Goal: Task Accomplishment & Management: Use online tool/utility

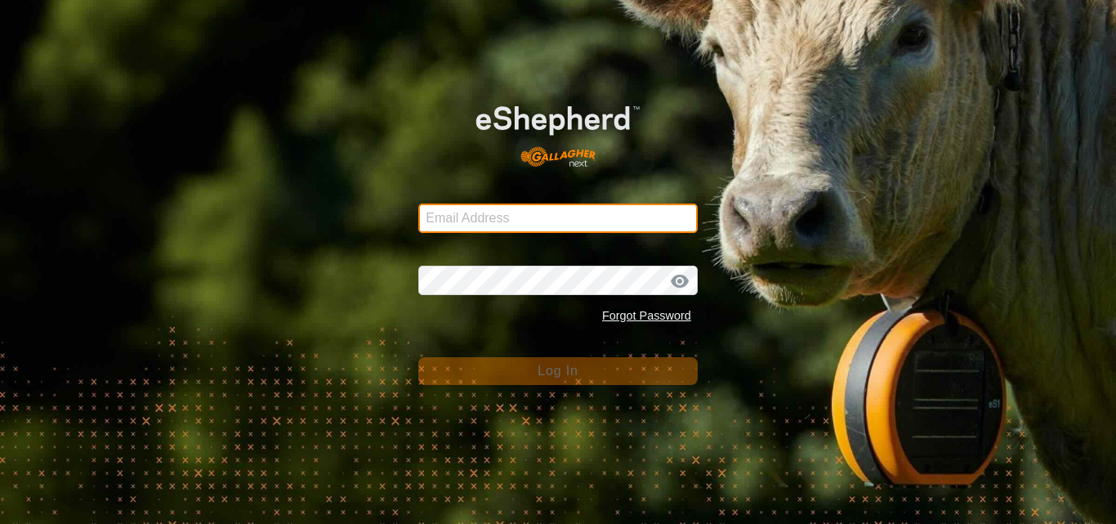
click at [450, 212] on input "Email Address" at bounding box center [558, 218] width 280 height 29
type input "[EMAIL_ADDRESS][DOMAIN_NAME]"
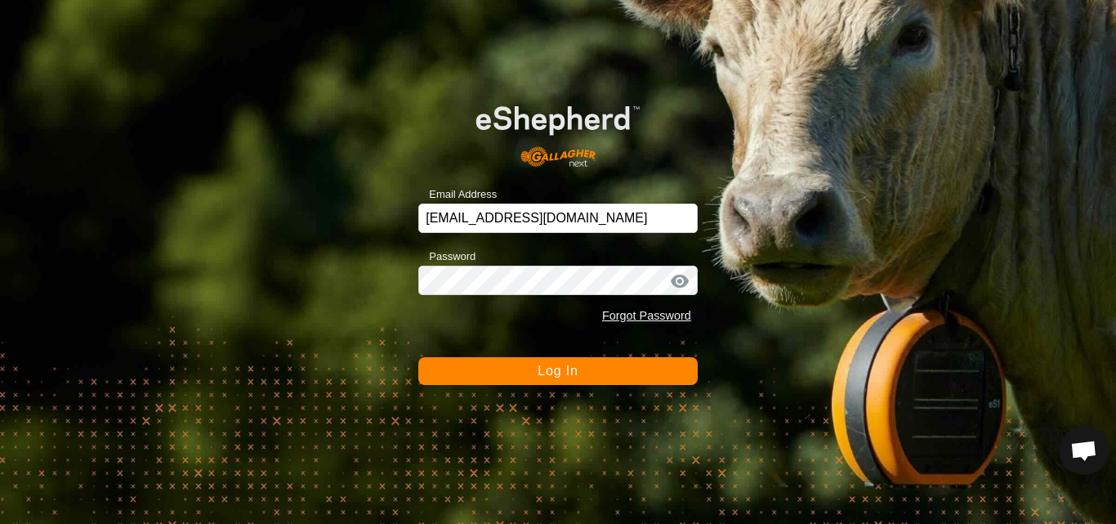
click at [547, 372] on span "Log In" at bounding box center [558, 371] width 40 height 14
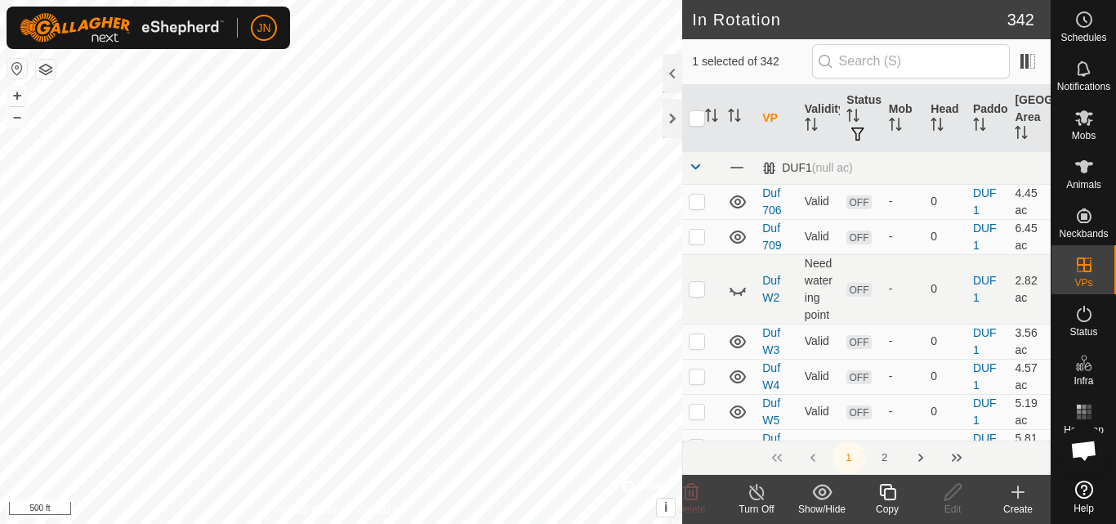
click at [888, 486] on icon at bounding box center [888, 492] width 20 height 20
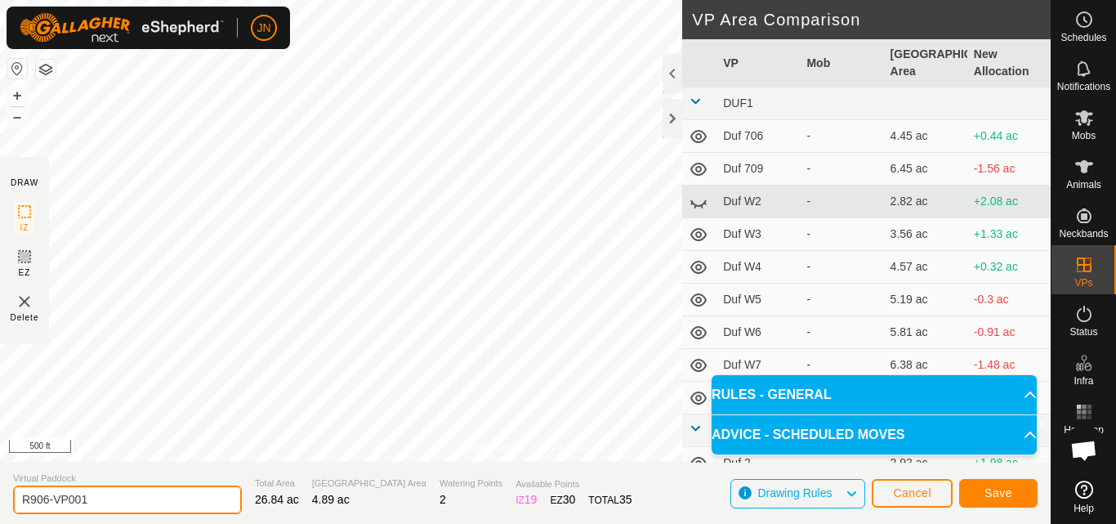
click at [121, 497] on input "R906-VP001" at bounding box center [127, 499] width 229 height 29
type input "R907"
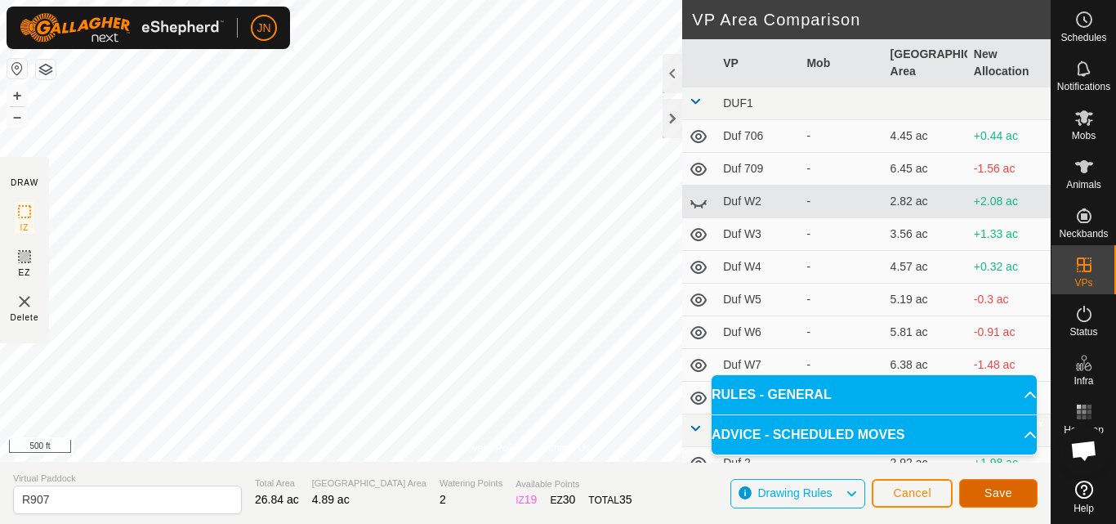
click at [993, 491] on span "Save" at bounding box center [999, 492] width 28 height 13
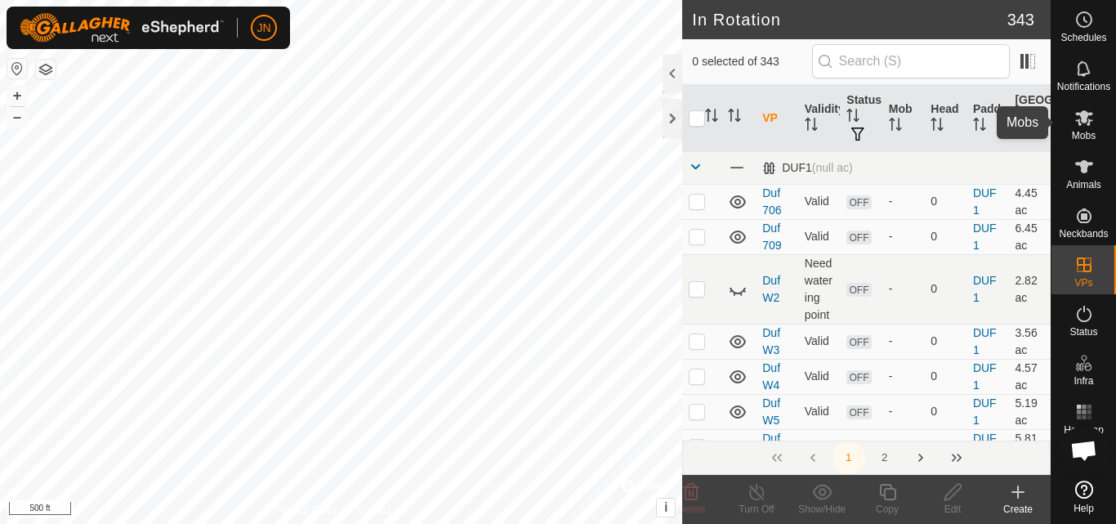
click at [1087, 119] on icon at bounding box center [1085, 118] width 18 height 16
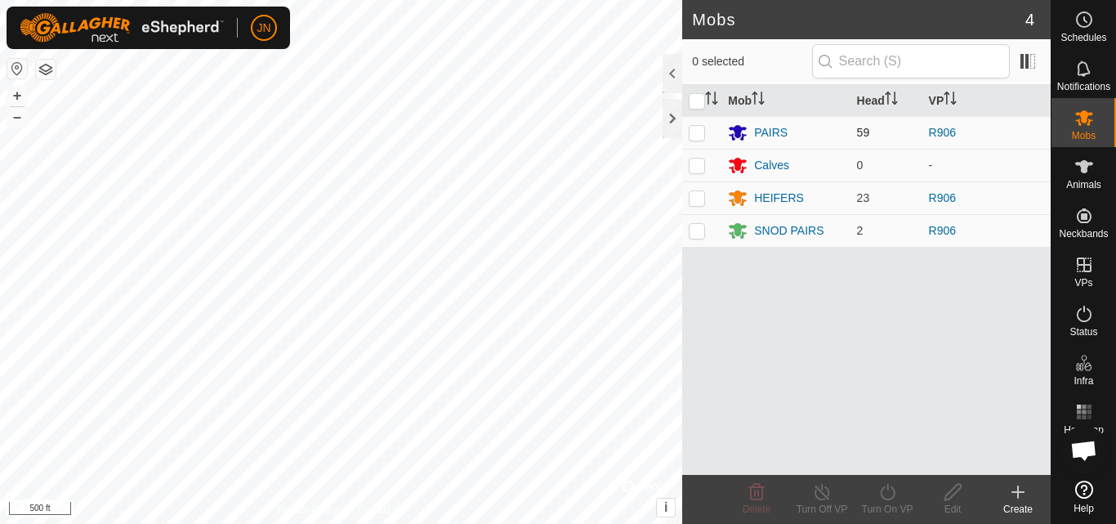
click at [697, 129] on p-checkbox at bounding box center [697, 132] width 16 height 13
checkbox input "true"
click at [700, 201] on p-checkbox at bounding box center [697, 197] width 16 height 13
checkbox input "true"
click at [696, 232] on p-checkbox at bounding box center [697, 230] width 16 height 13
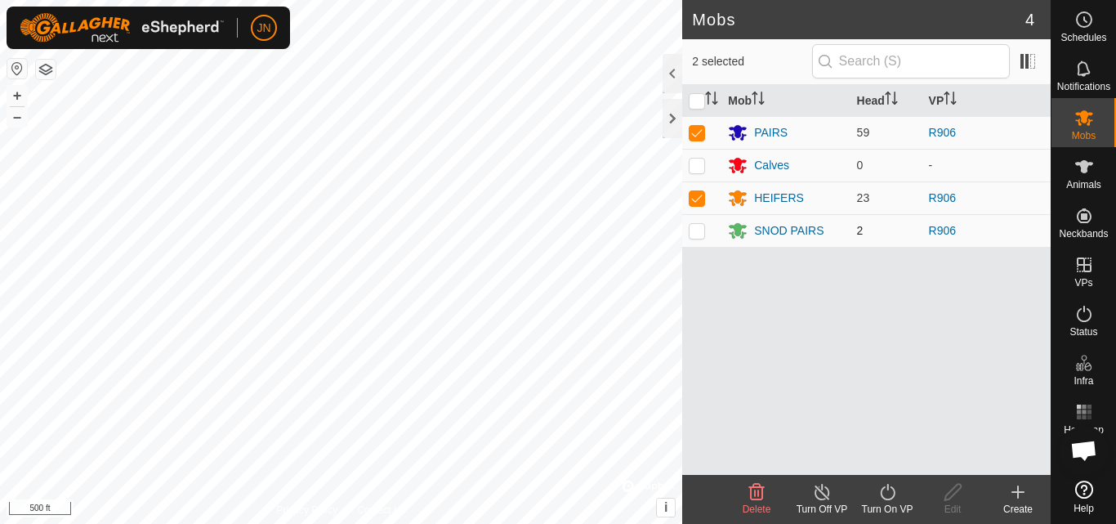
checkbox input "true"
click at [893, 494] on icon at bounding box center [888, 492] width 20 height 20
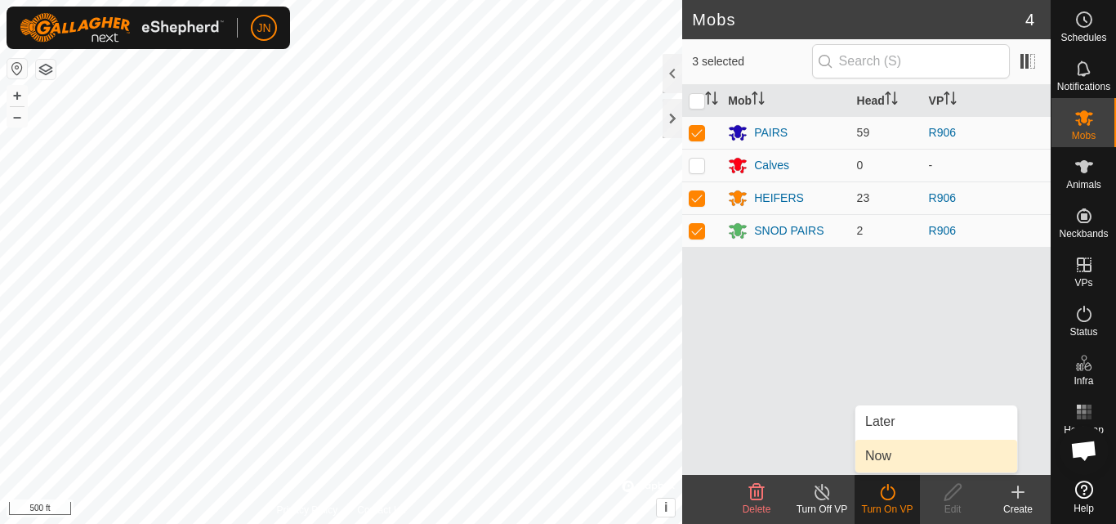
click at [886, 454] on link "Now" at bounding box center [937, 456] width 162 height 33
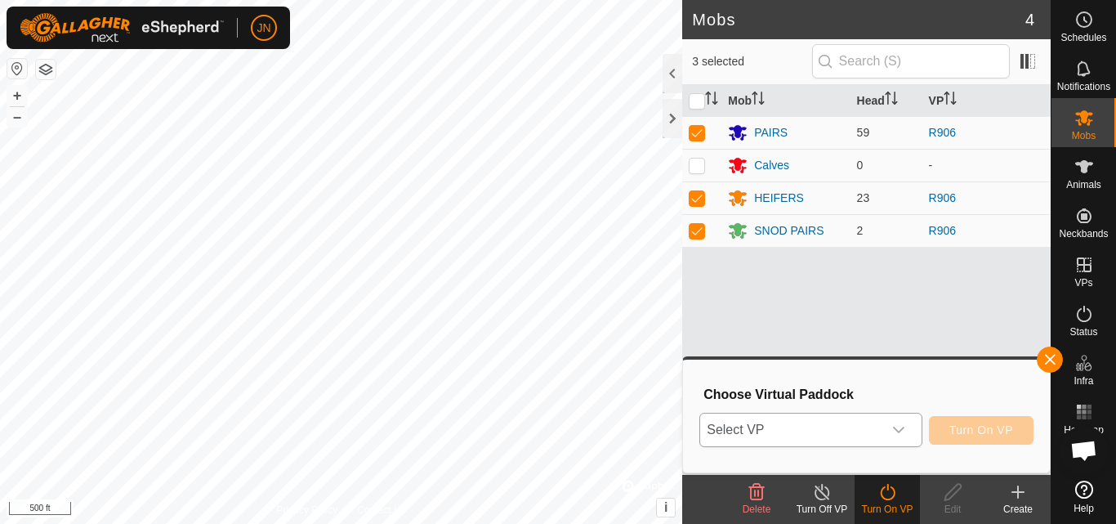
click at [831, 441] on span "Select VP" at bounding box center [790, 430] width 181 height 33
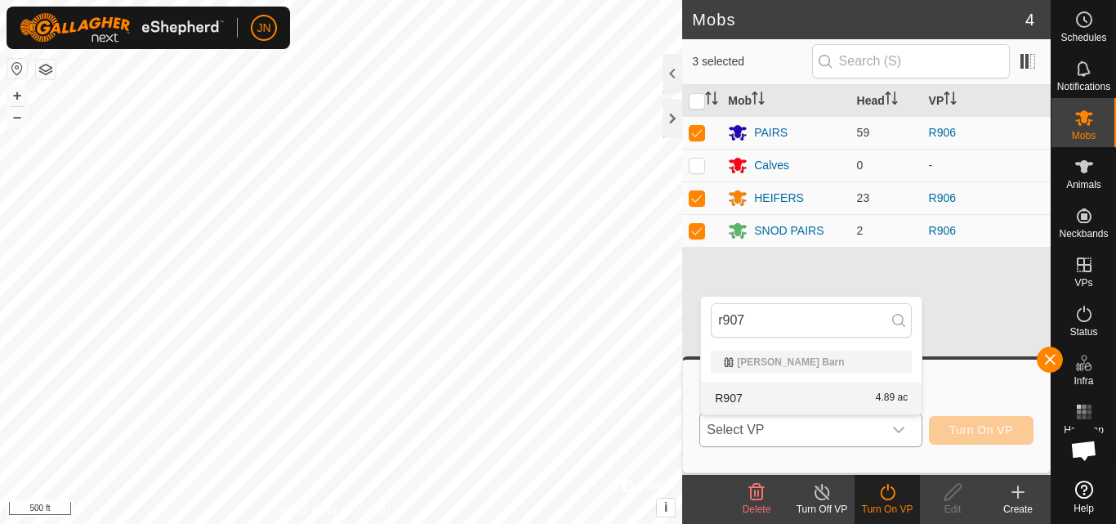
type input "r907"
click at [816, 395] on li "R907 4.89 ac" at bounding box center [811, 398] width 221 height 33
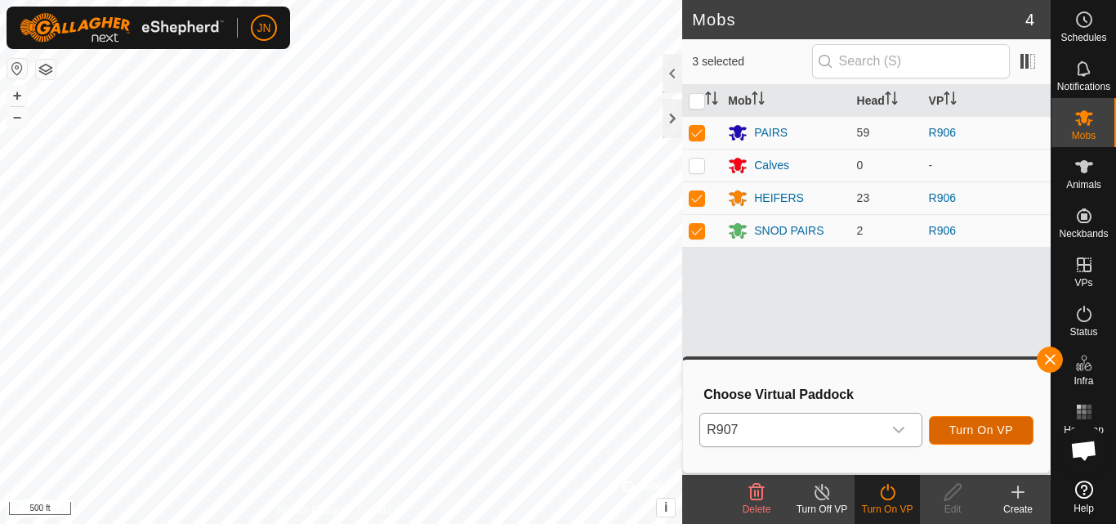
click at [971, 426] on span "Turn On VP" at bounding box center [982, 429] width 64 height 13
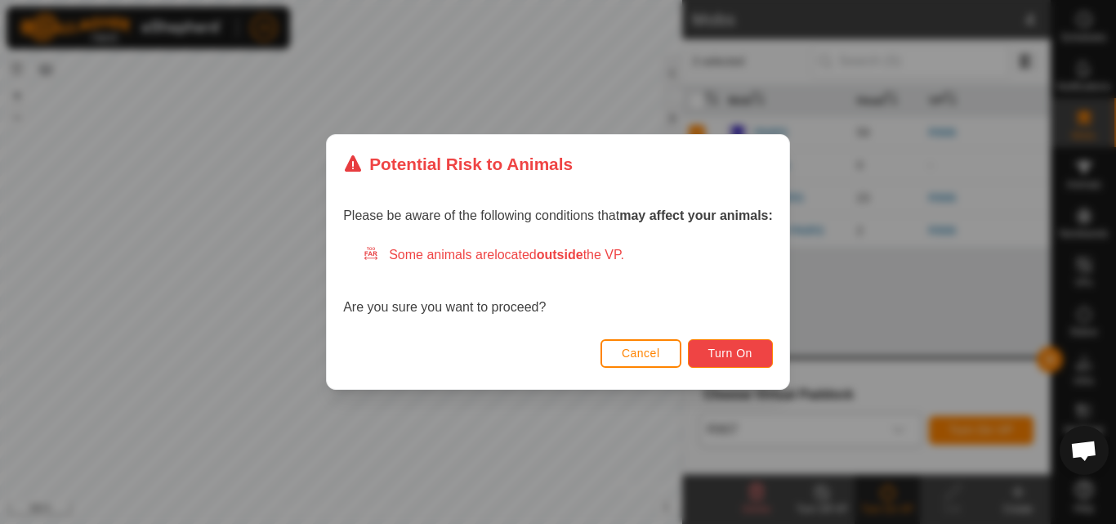
click at [753, 352] on span "Turn On" at bounding box center [731, 353] width 44 height 13
